Goal: Task Accomplishment & Management: Manage account settings

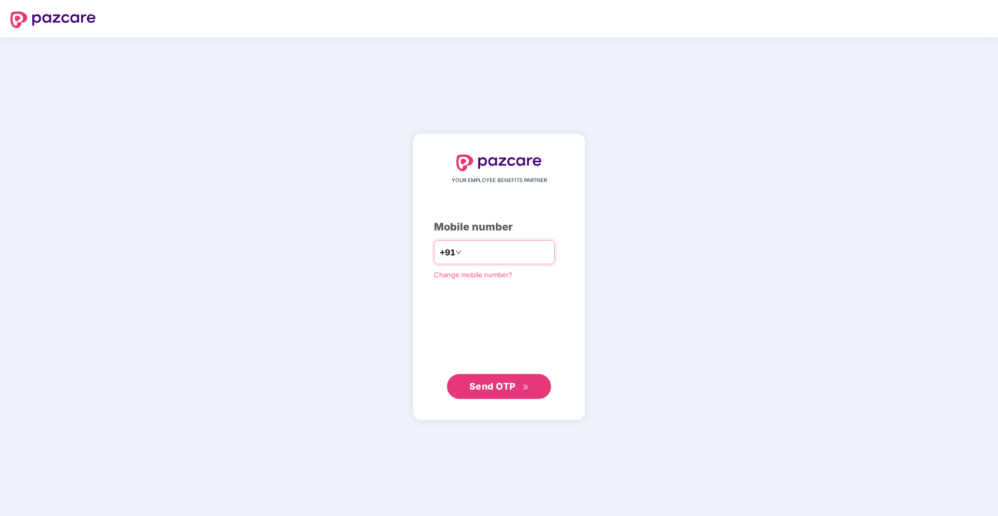
click at [473, 251] on input "number" at bounding box center [505, 252] width 85 height 17
type input "**********"
click at [510, 389] on span "Send OTP" at bounding box center [492, 385] width 46 height 11
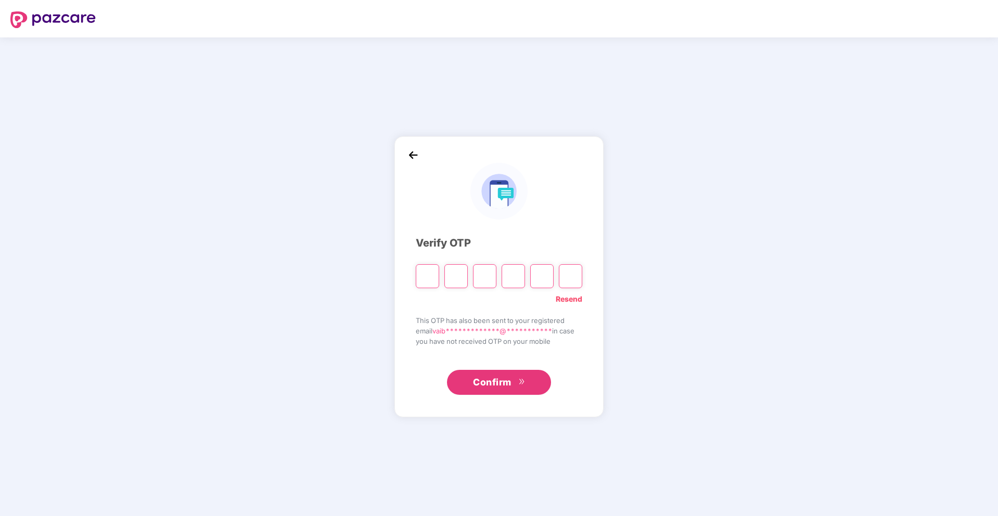
type input "*"
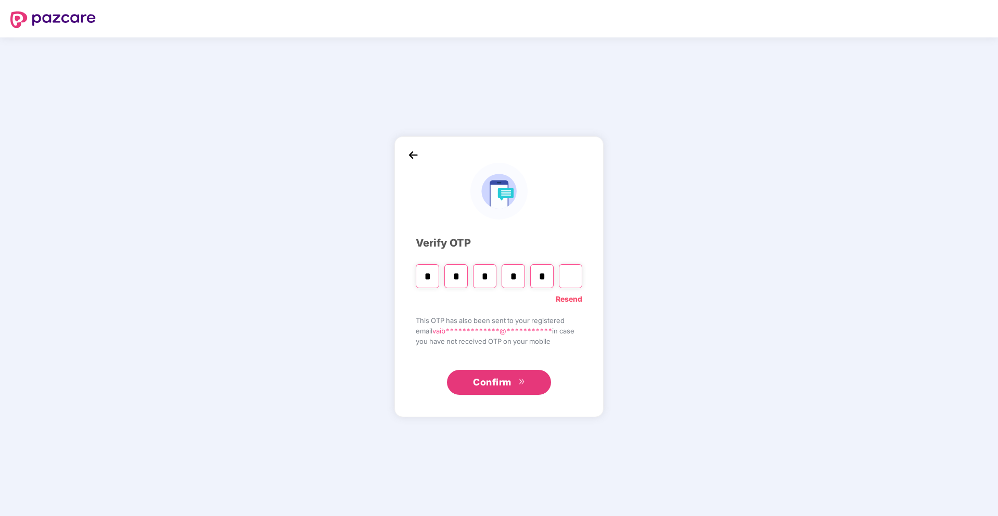
type input "*"
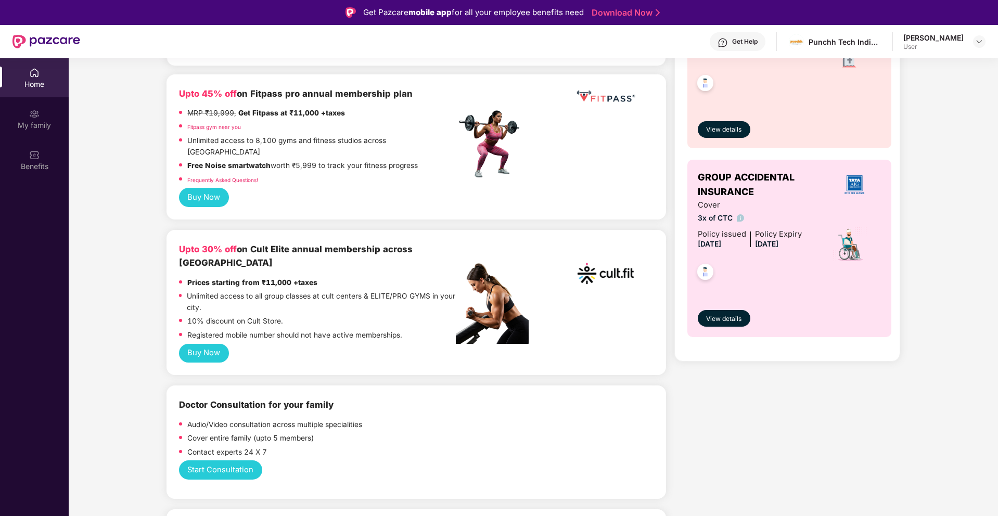
scroll to position [187, 0]
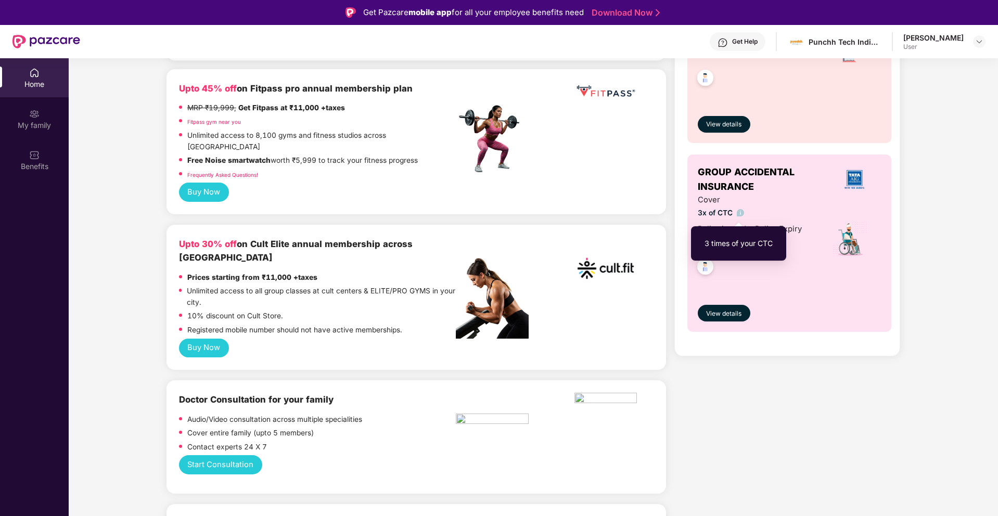
click at [740, 214] on img at bounding box center [741, 213] width 8 height 8
click at [702, 268] on img at bounding box center [704, 267] width 25 height 25
click at [709, 317] on span "View details" at bounding box center [723, 314] width 35 height 10
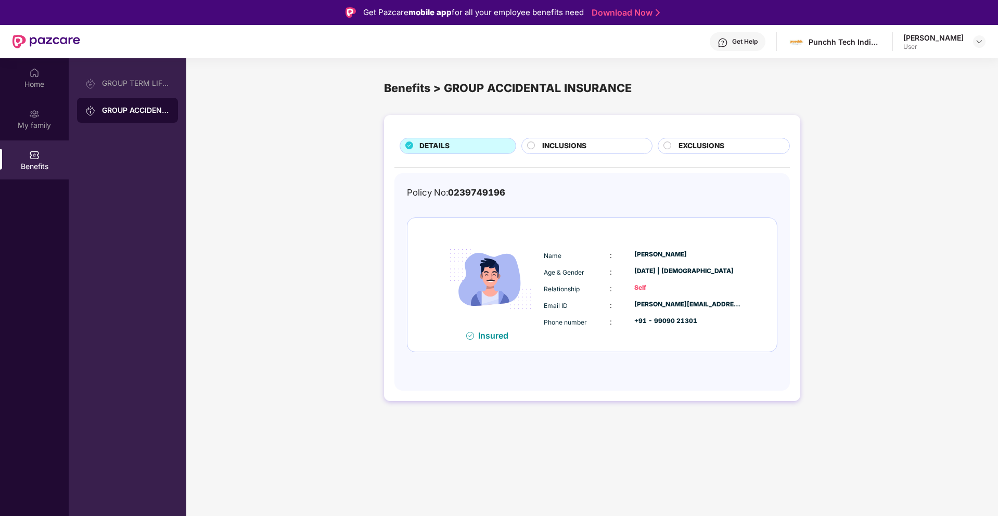
click at [589, 144] on div "INCLUSIONS" at bounding box center [591, 146] width 109 height 13
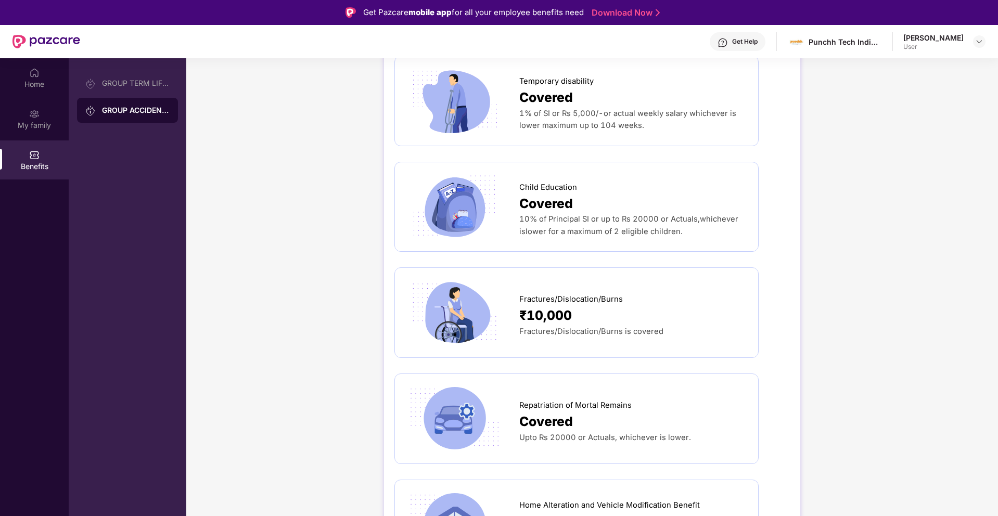
scroll to position [460, 0]
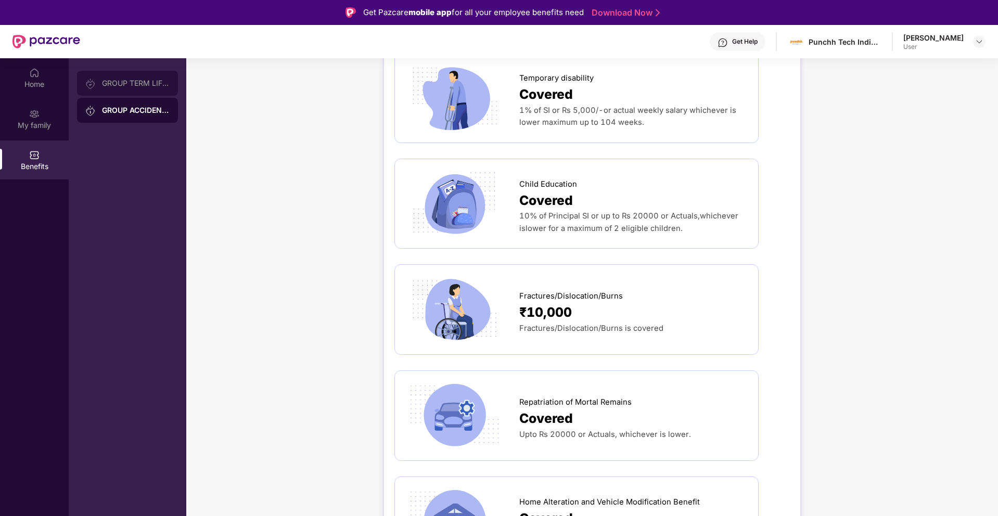
click at [120, 84] on div "GROUP TERM LIFE INSURANCE" at bounding box center [136, 83] width 68 height 8
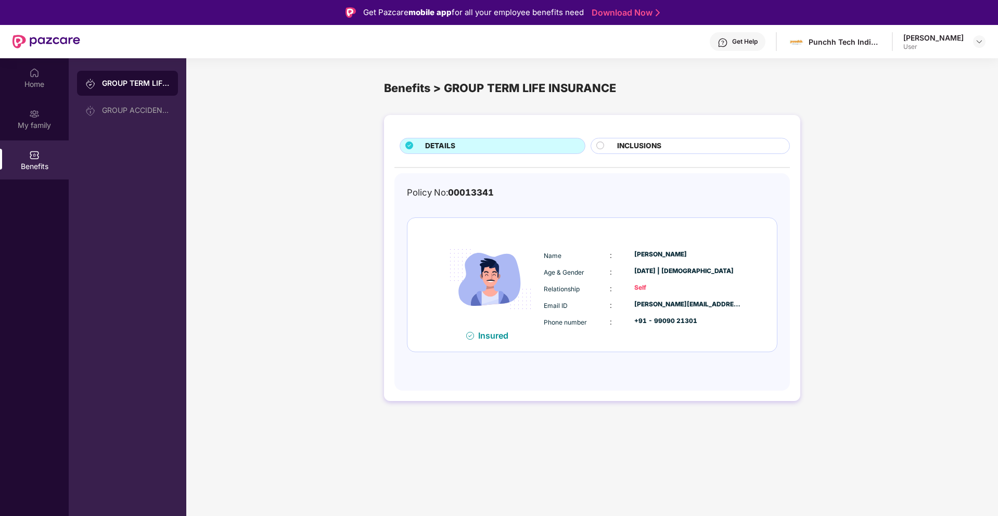
click at [660, 149] on span "INCLUSIONS" at bounding box center [639, 145] width 44 height 11
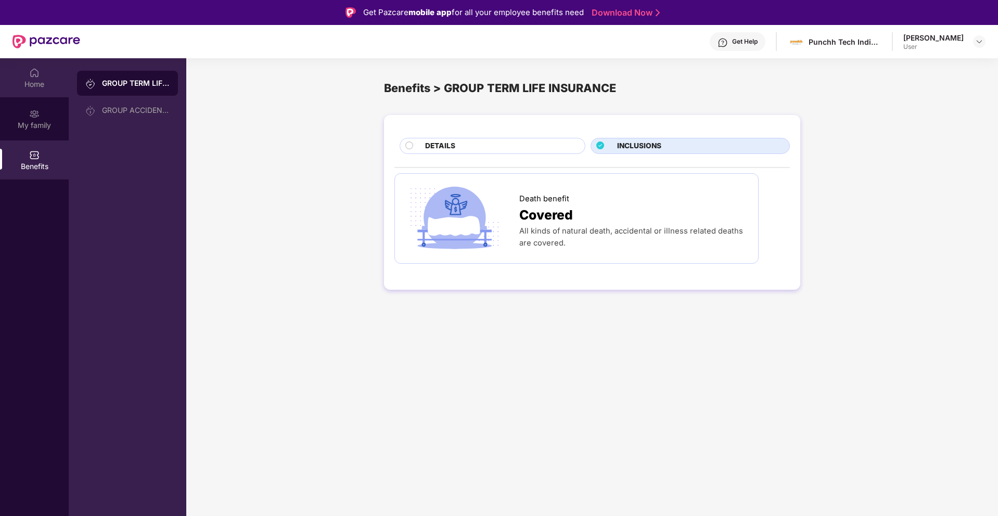
click at [24, 82] on div "Home" at bounding box center [34, 84] width 69 height 10
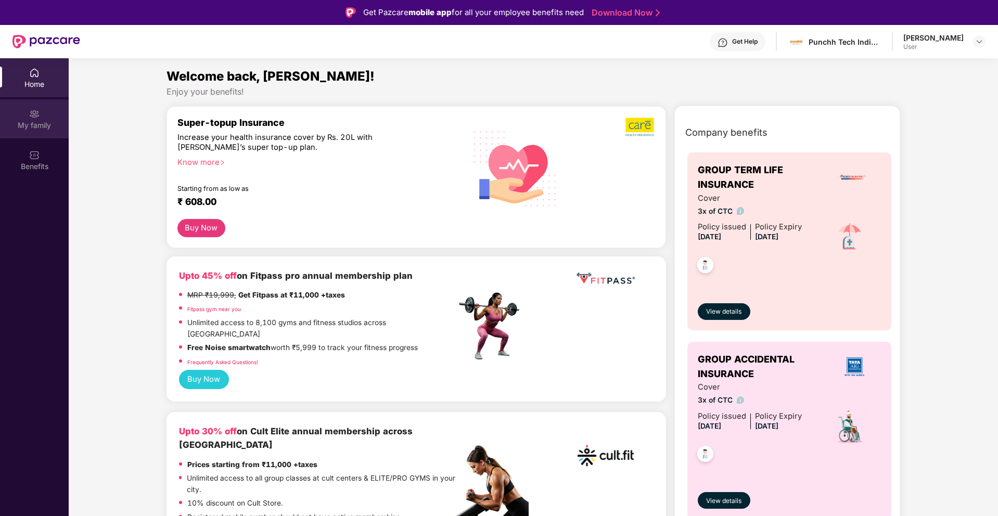
click at [33, 122] on div "My family" at bounding box center [34, 125] width 69 height 10
